Goal: Check status: Check status

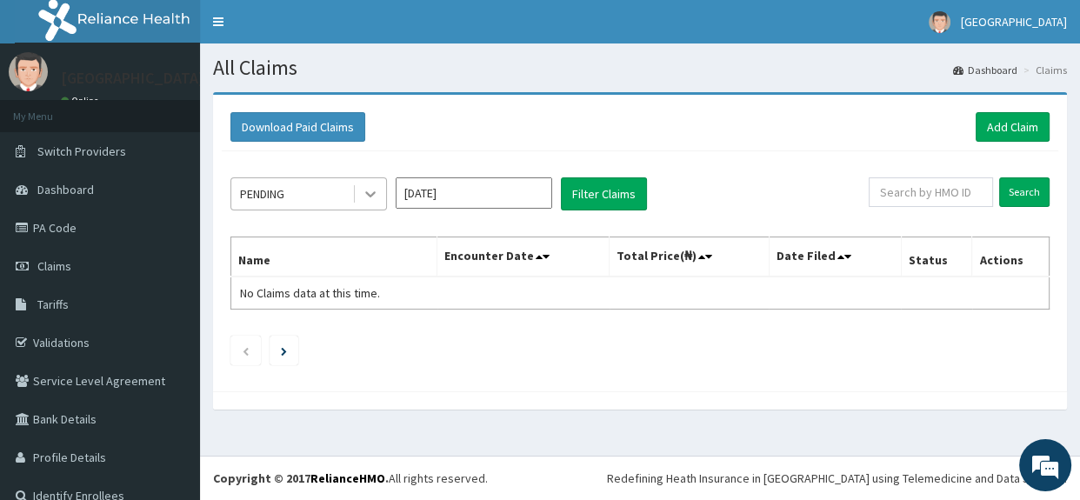
click at [373, 196] on icon at bounding box center [370, 193] width 17 height 17
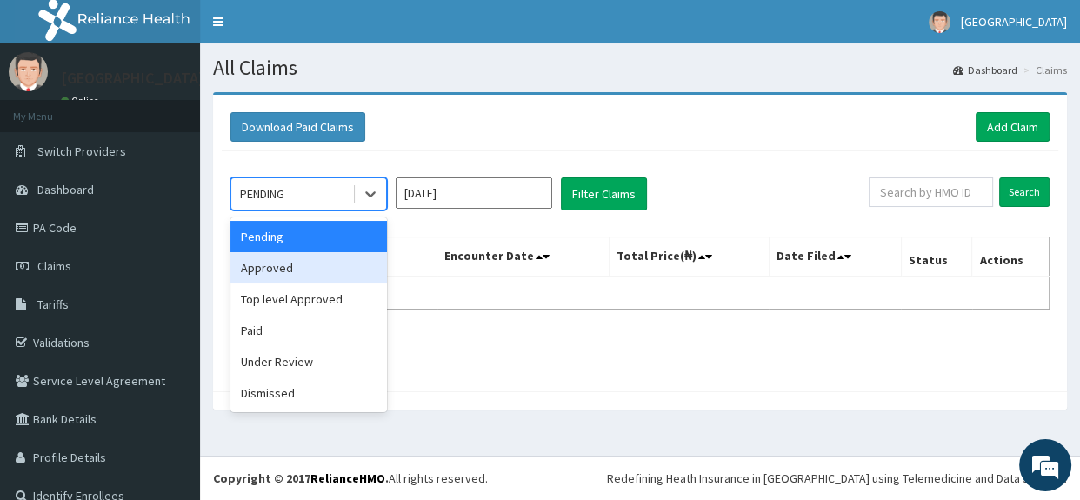
click at [304, 265] on div "Approved" at bounding box center [308, 267] width 156 height 31
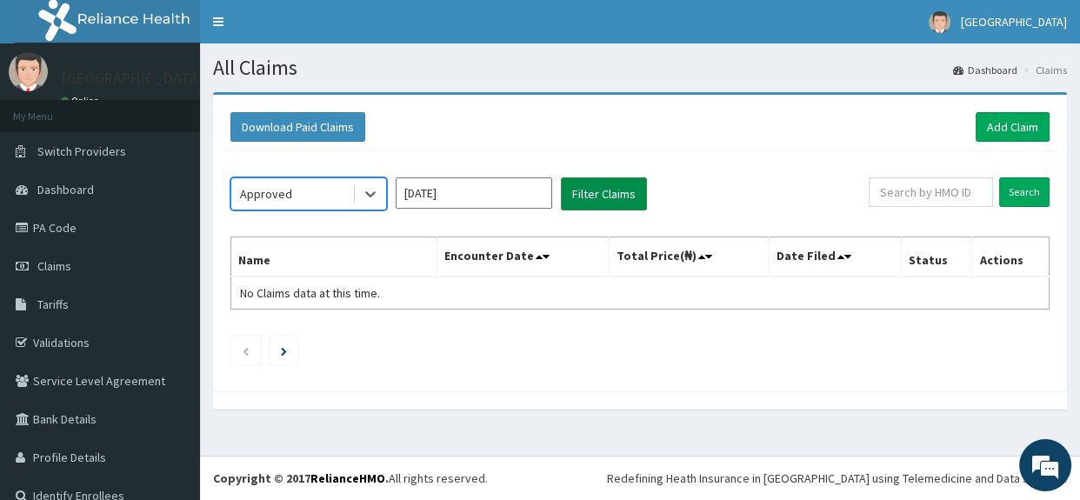
click at [608, 190] on button "Filter Claims" at bounding box center [604, 193] width 86 height 33
click at [596, 197] on button "Filter Claims" at bounding box center [604, 193] width 86 height 33
click at [371, 192] on icon at bounding box center [370, 193] width 17 height 17
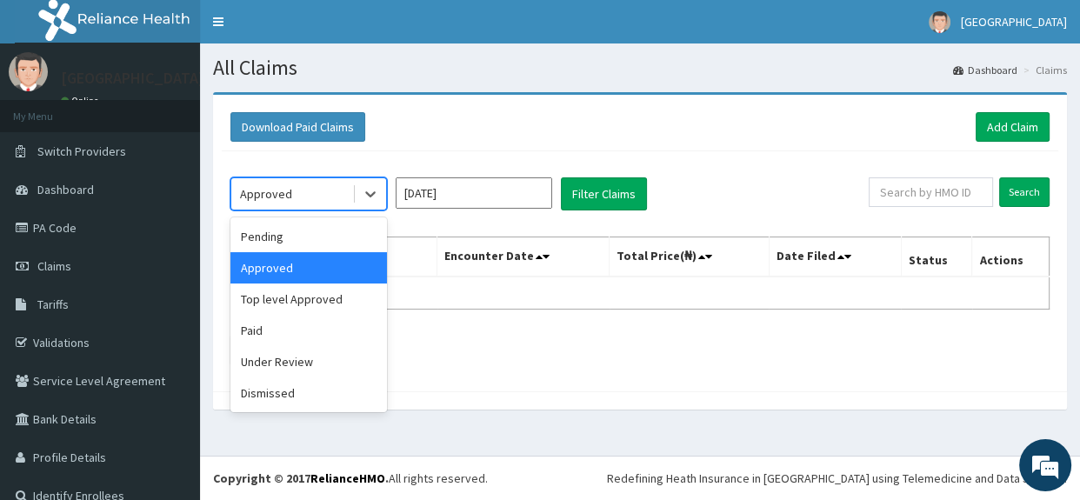
click at [307, 268] on div "Approved" at bounding box center [308, 267] width 156 height 31
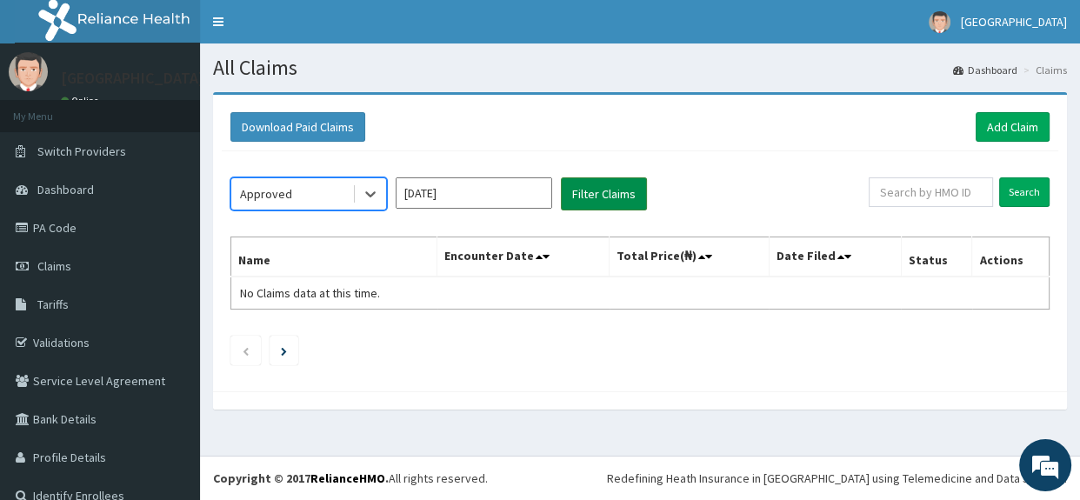
click at [600, 194] on button "Filter Claims" at bounding box center [604, 193] width 86 height 33
click at [370, 194] on icon at bounding box center [370, 195] width 10 height 6
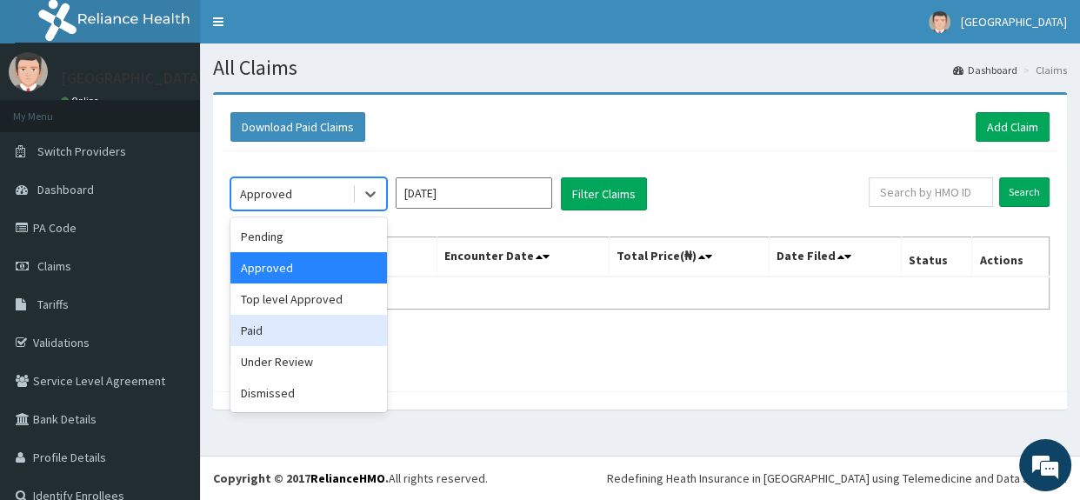
click at [275, 336] on div "Paid" at bounding box center [308, 330] width 156 height 31
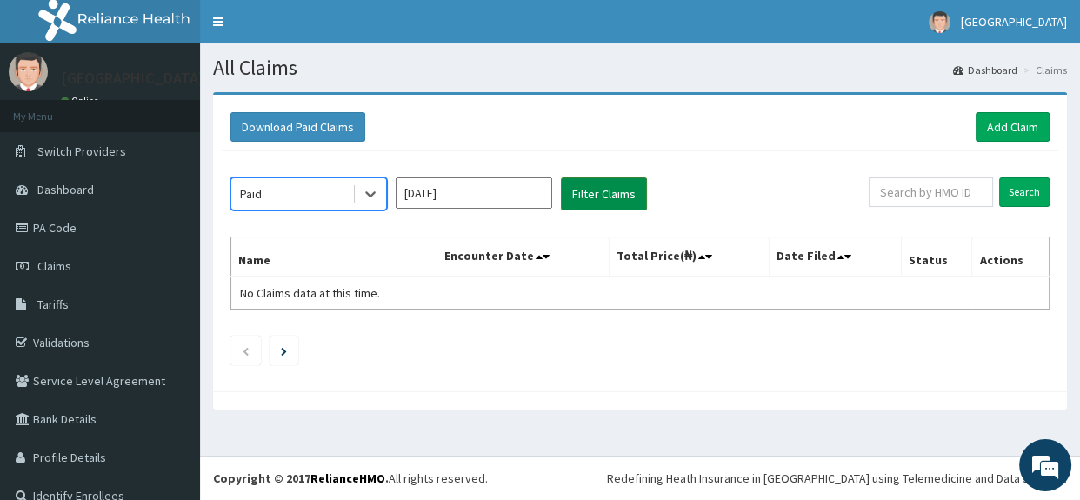
click at [607, 192] on button "Filter Claims" at bounding box center [604, 193] width 86 height 33
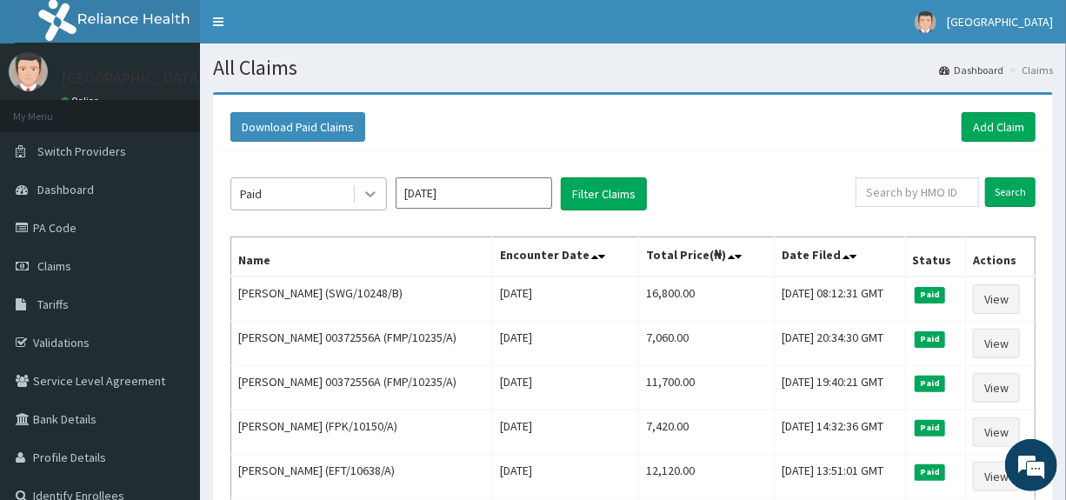
click at [374, 195] on icon at bounding box center [370, 193] width 17 height 17
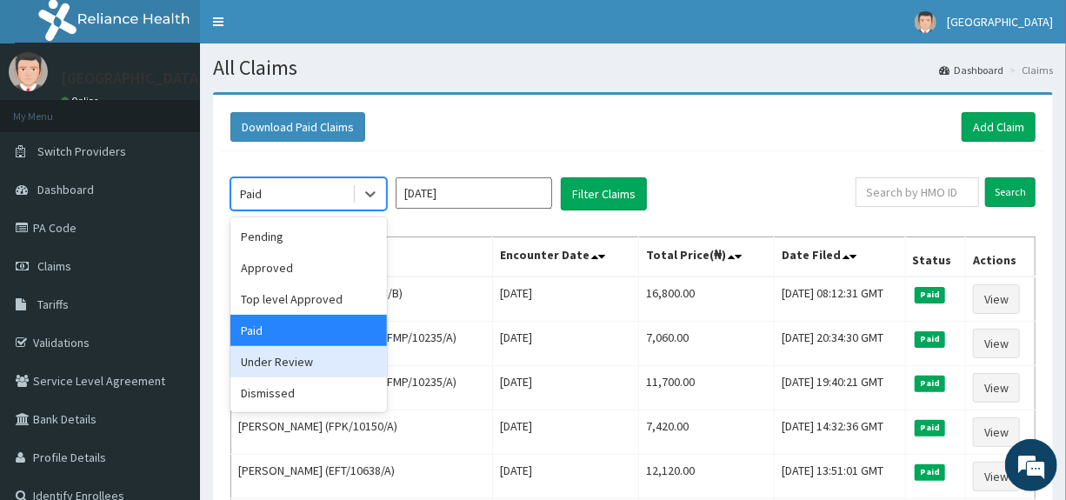
click at [289, 367] on div "Under Review" at bounding box center [308, 361] width 156 height 31
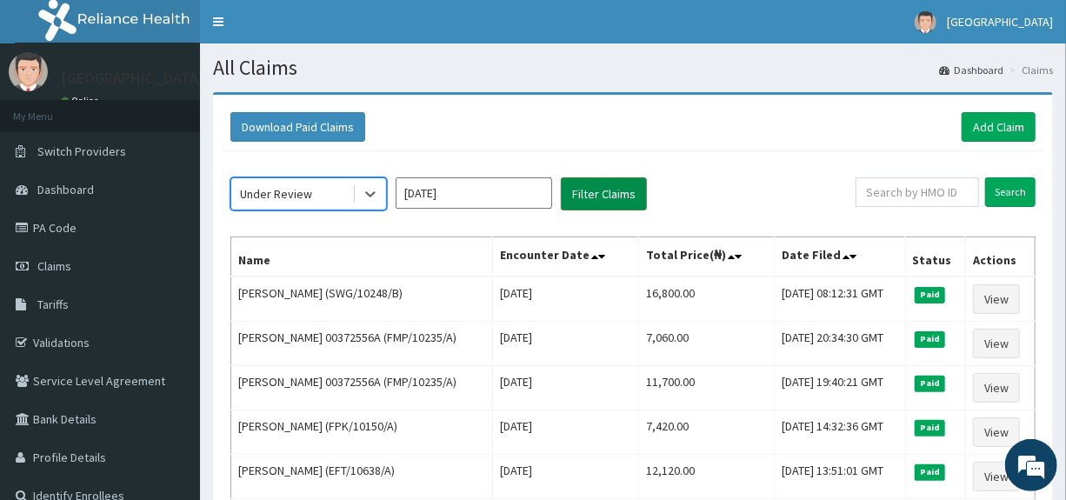
click at [603, 195] on button "Filter Claims" at bounding box center [604, 193] width 86 height 33
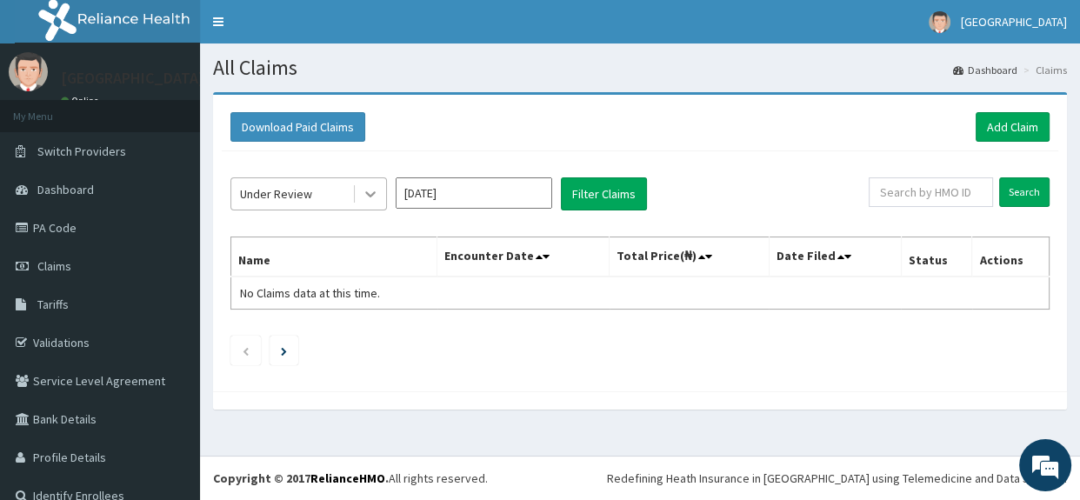
click at [367, 192] on icon at bounding box center [370, 195] width 10 height 6
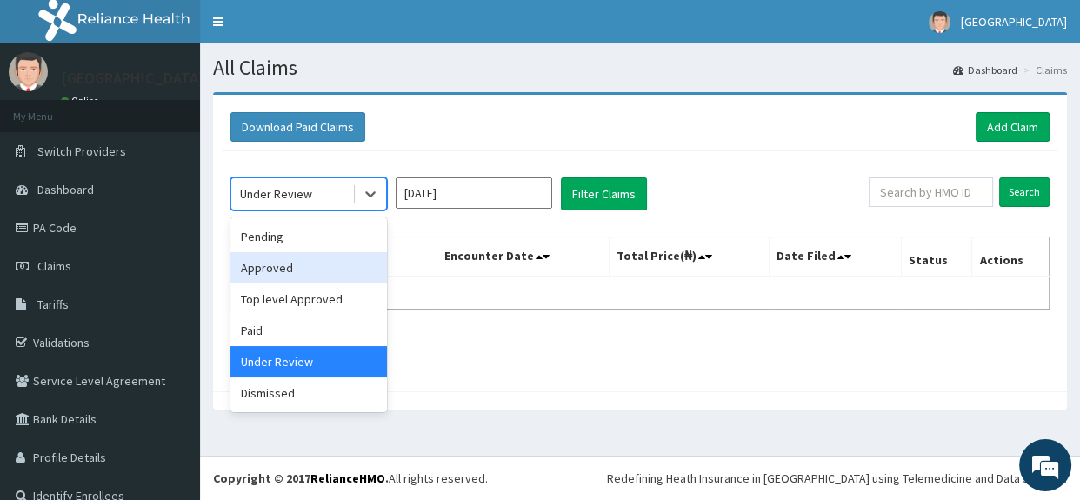
click at [298, 268] on div "Approved" at bounding box center [308, 267] width 156 height 31
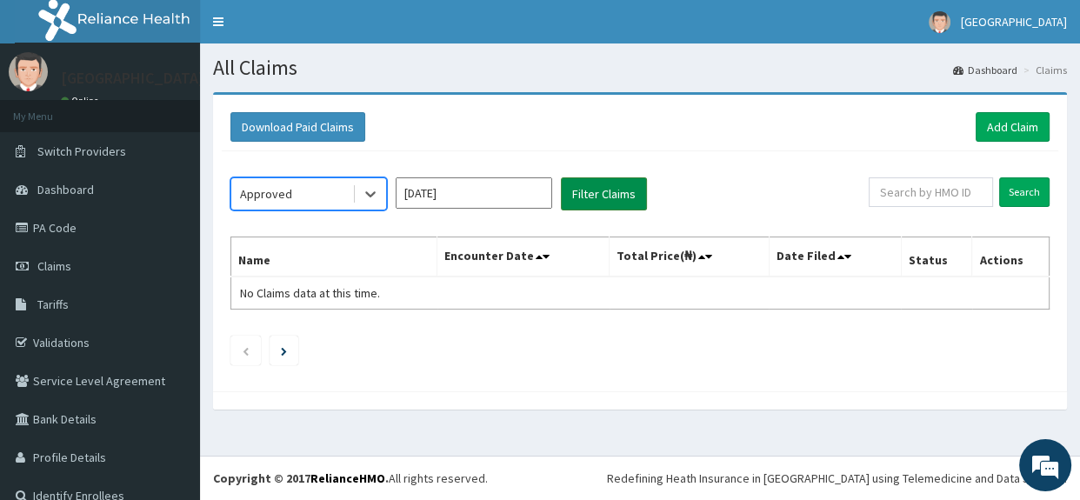
click at [588, 197] on button "Filter Claims" at bounding box center [604, 193] width 86 height 33
click at [609, 193] on button "Filter Claims" at bounding box center [604, 193] width 86 height 33
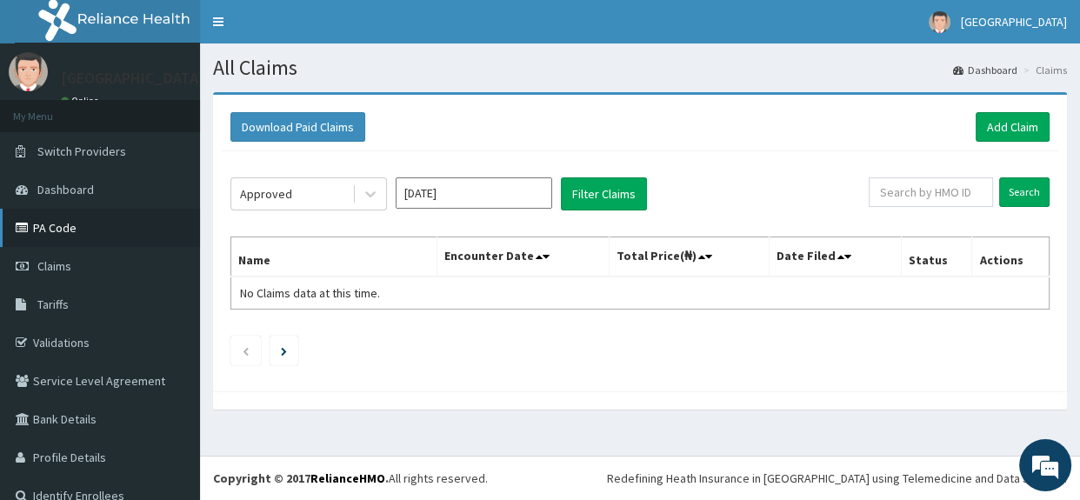
click at [52, 230] on link "PA Code" at bounding box center [100, 228] width 200 height 38
click at [368, 194] on icon at bounding box center [370, 195] width 10 height 6
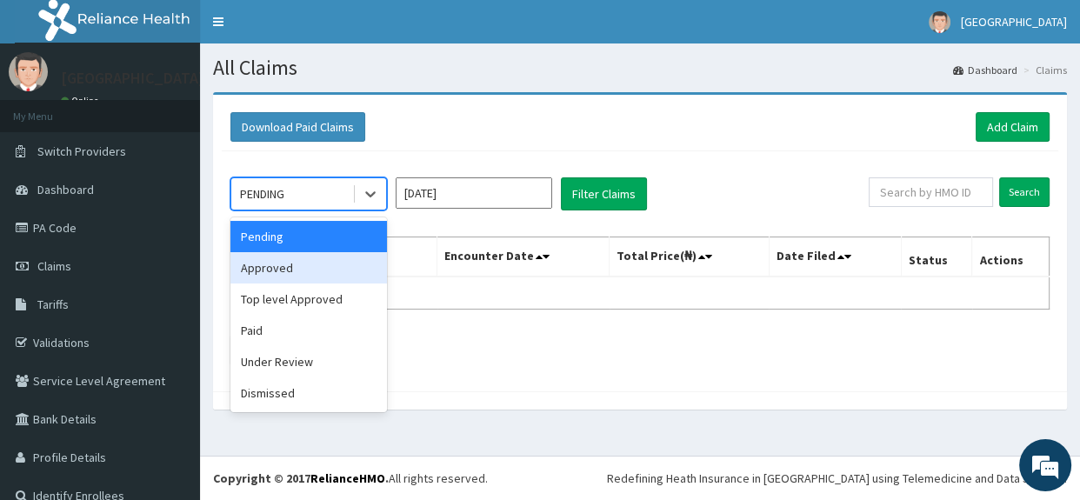
click at [295, 269] on div "Approved" at bounding box center [308, 267] width 156 height 31
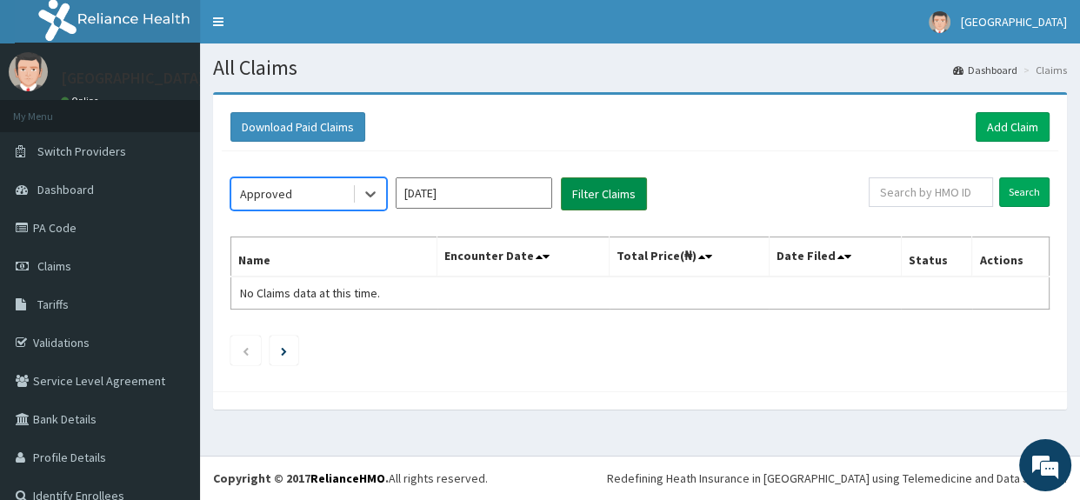
click at [609, 190] on button "Filter Claims" at bounding box center [604, 193] width 86 height 33
click at [600, 190] on button "Filter Claims" at bounding box center [604, 193] width 86 height 33
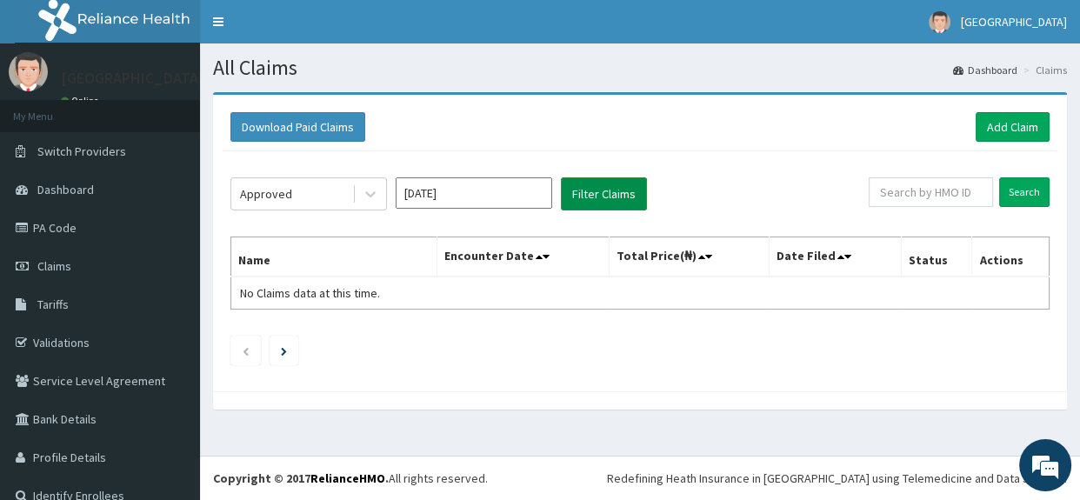
click at [600, 190] on button "Filter Claims" at bounding box center [604, 193] width 86 height 33
click at [370, 194] on icon at bounding box center [370, 195] width 10 height 6
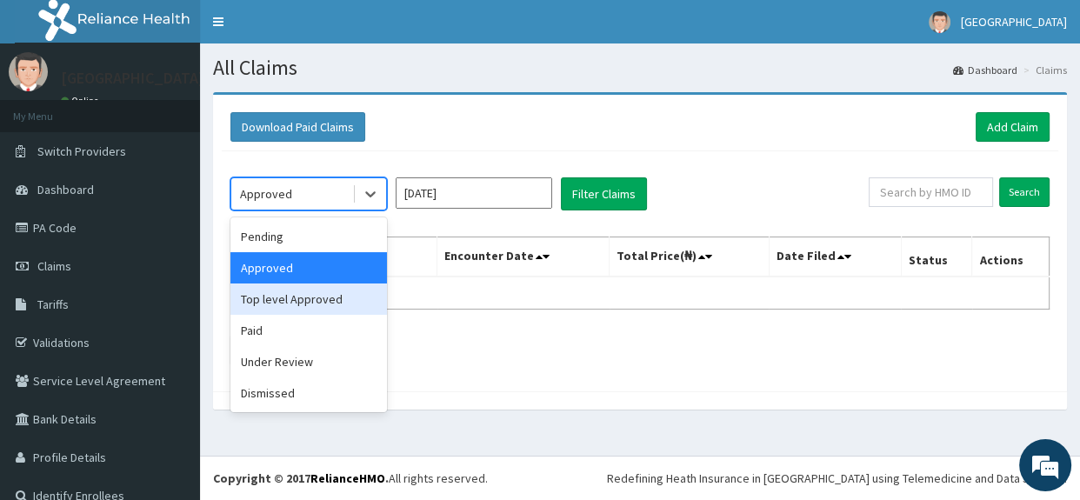
click at [318, 299] on div "Top level Approved" at bounding box center [308, 298] width 156 height 31
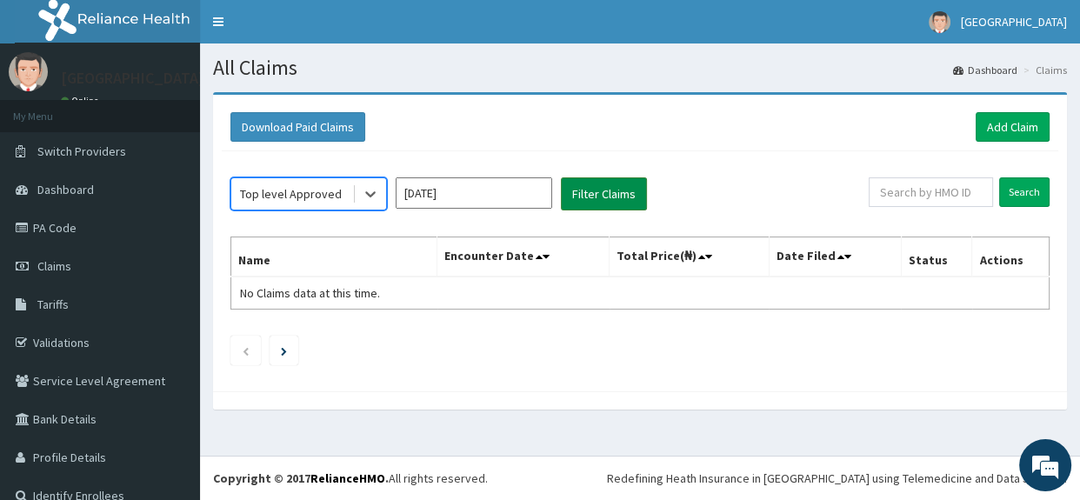
click at [607, 196] on button "Filter Claims" at bounding box center [604, 193] width 86 height 33
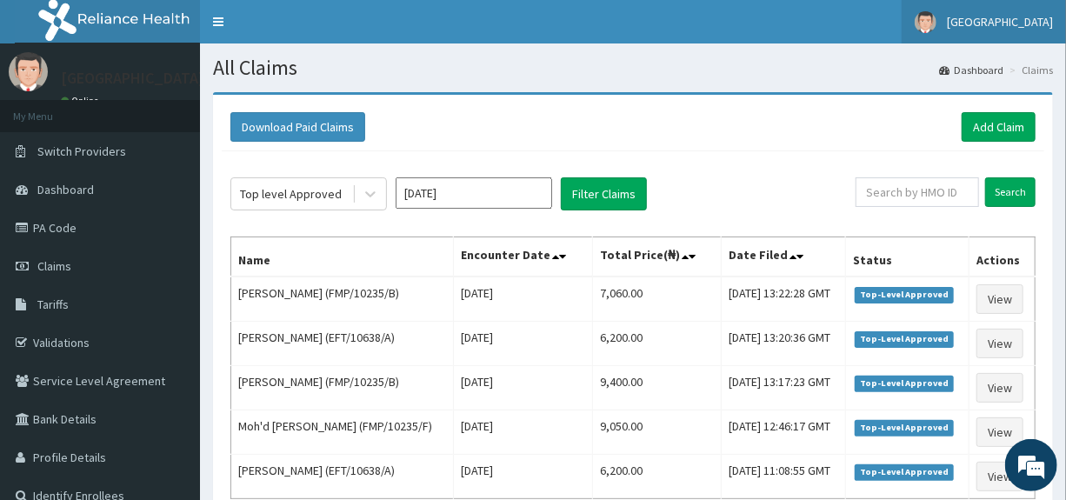
click at [1000, 14] on span "[GEOGRAPHIC_DATA]" at bounding box center [1000, 22] width 106 height 16
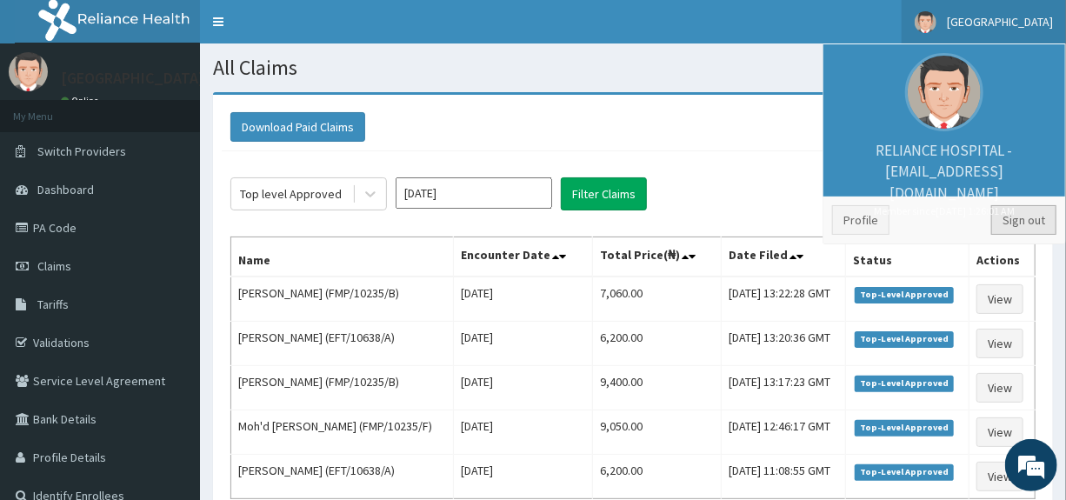
click at [1020, 216] on link "Sign out" at bounding box center [1023, 220] width 65 height 30
